Goal: Transaction & Acquisition: Obtain resource

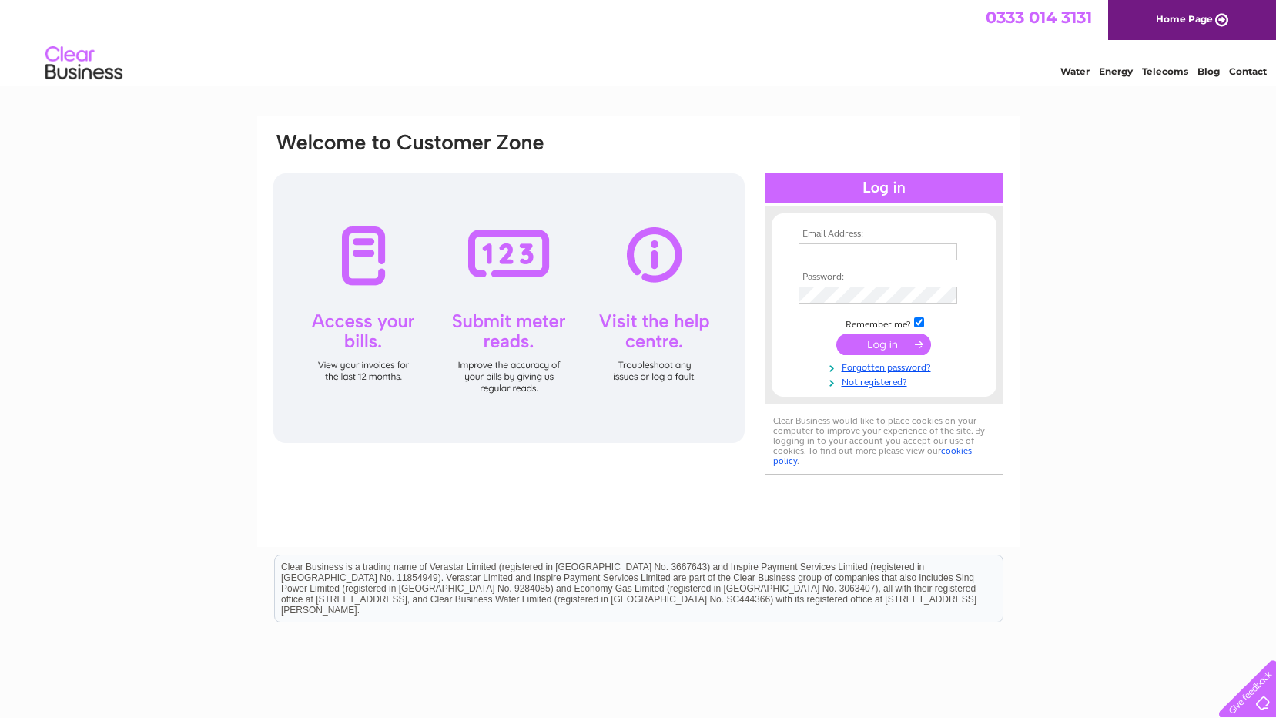
type input "[EMAIL_ADDRESS][DOMAIN_NAME]"
click at [885, 341] on input "submit" at bounding box center [883, 344] width 95 height 22
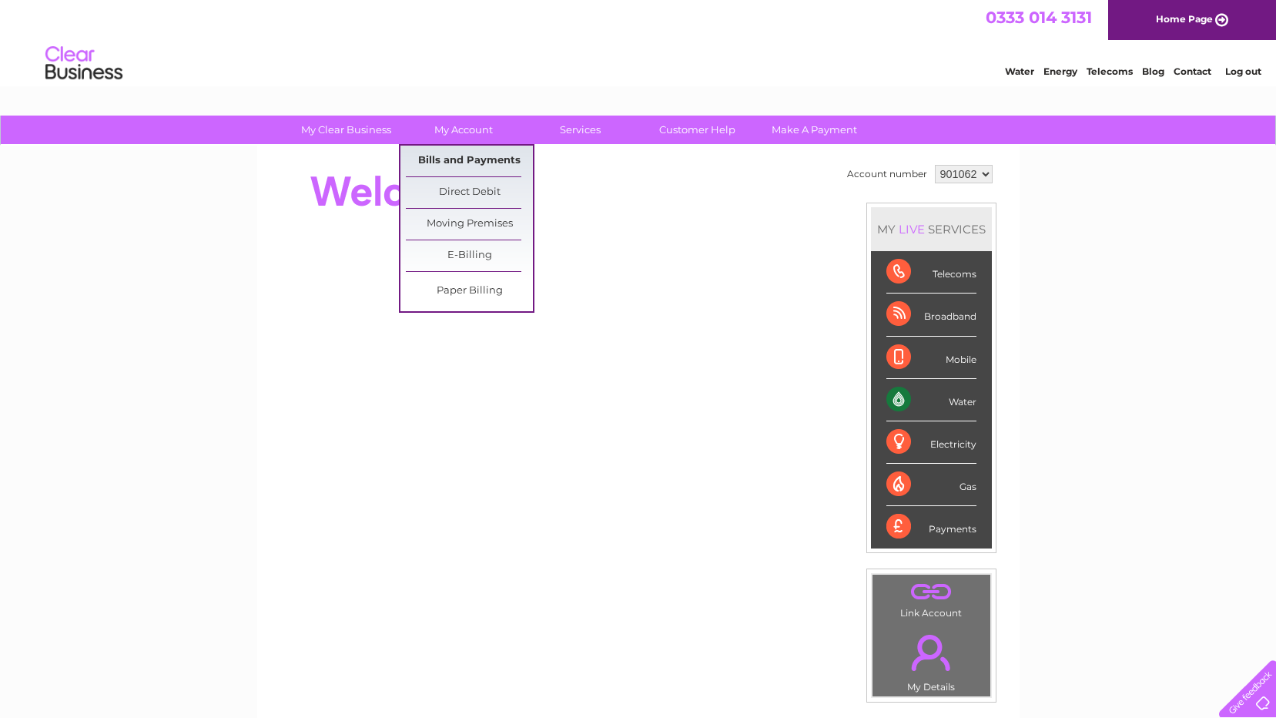
click at [457, 155] on link "Bills and Payments" at bounding box center [469, 161] width 127 height 31
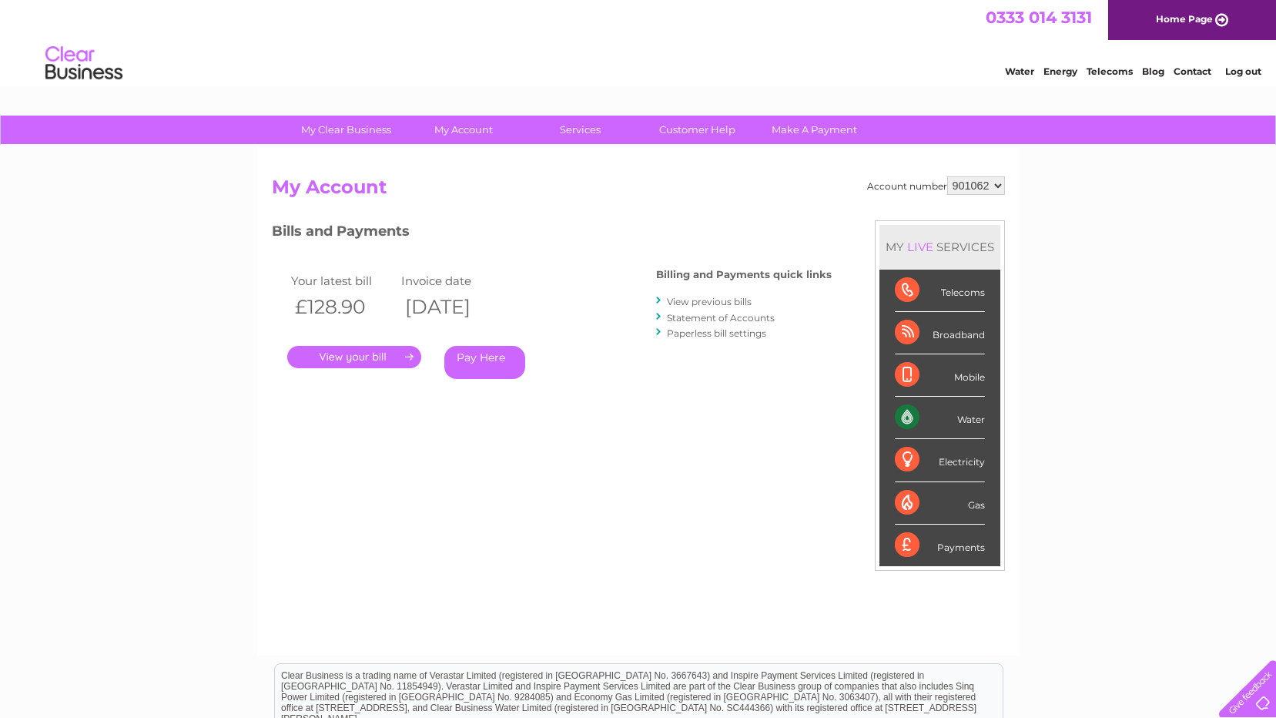
click at [373, 350] on link "." at bounding box center [354, 357] width 134 height 22
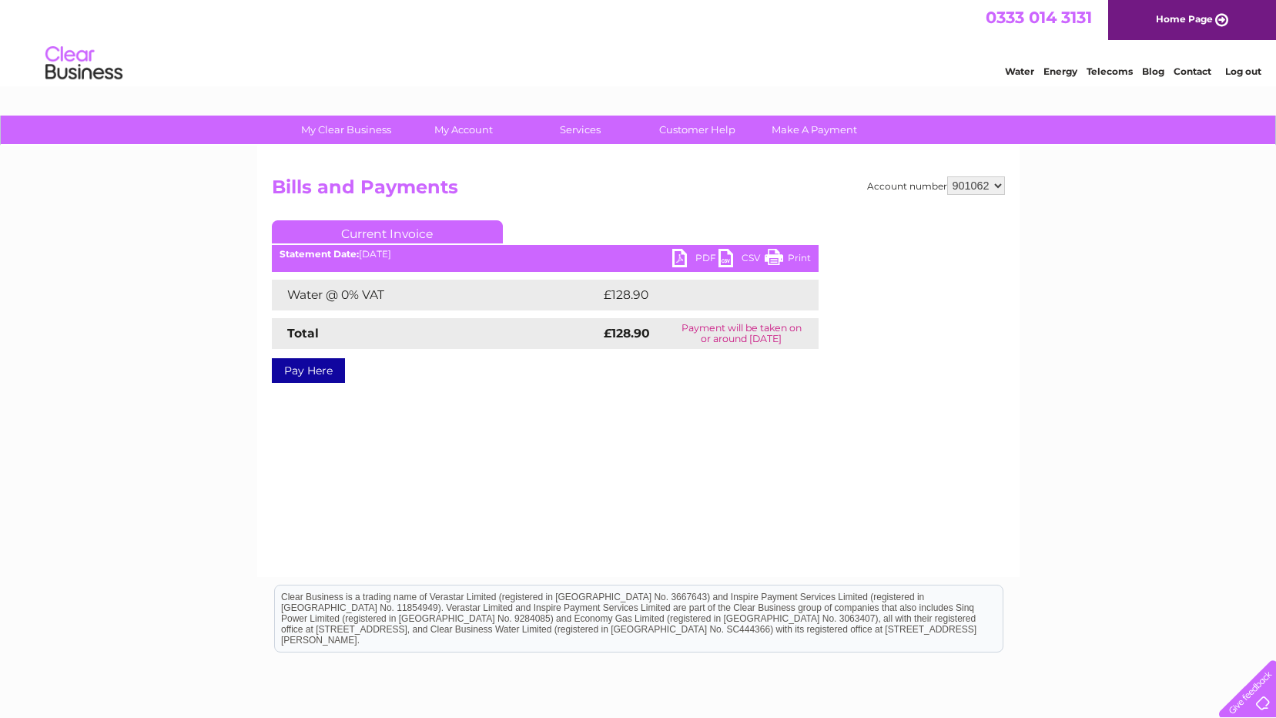
click at [701, 255] on link "PDF" at bounding box center [695, 260] width 46 height 22
click at [1233, 67] on link "Log out" at bounding box center [1243, 71] width 36 height 12
